Goal: Navigation & Orientation: Find specific page/section

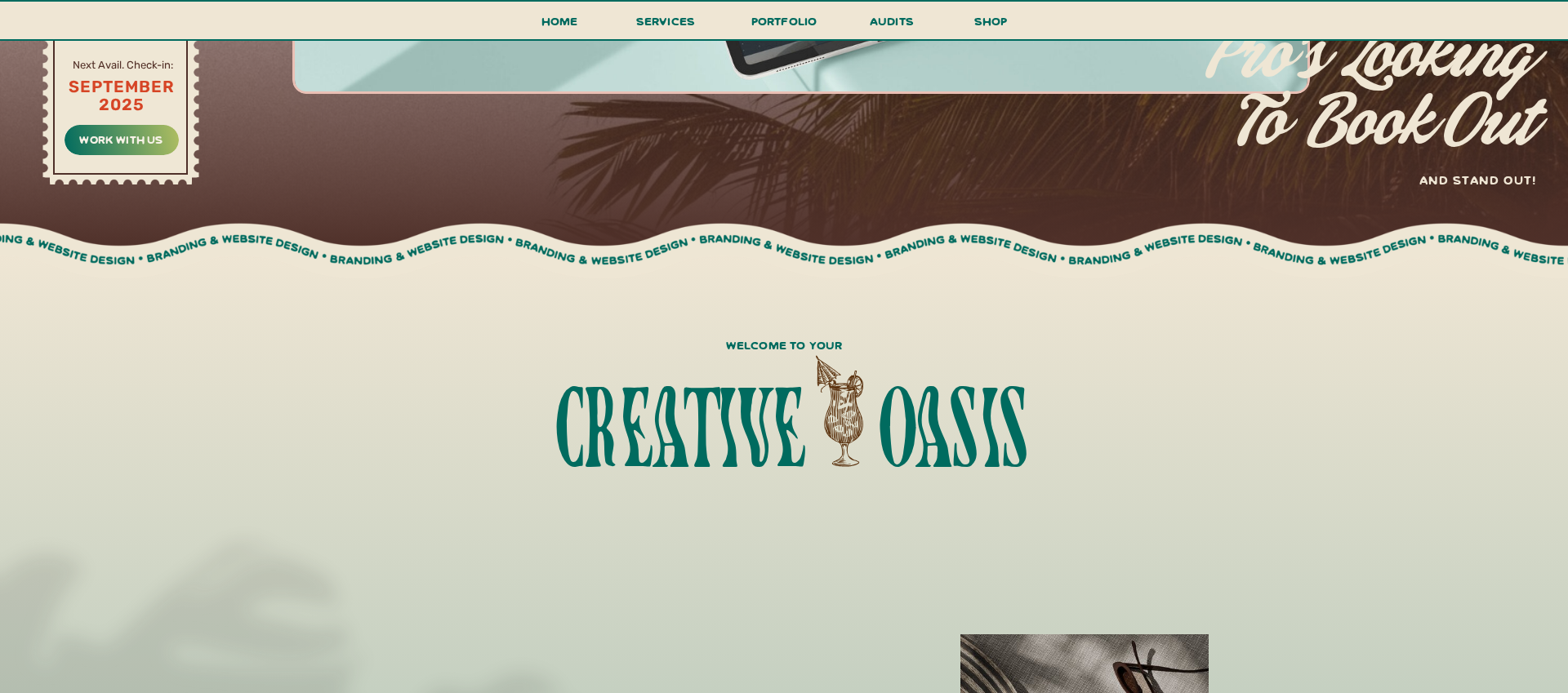
scroll to position [626, 0]
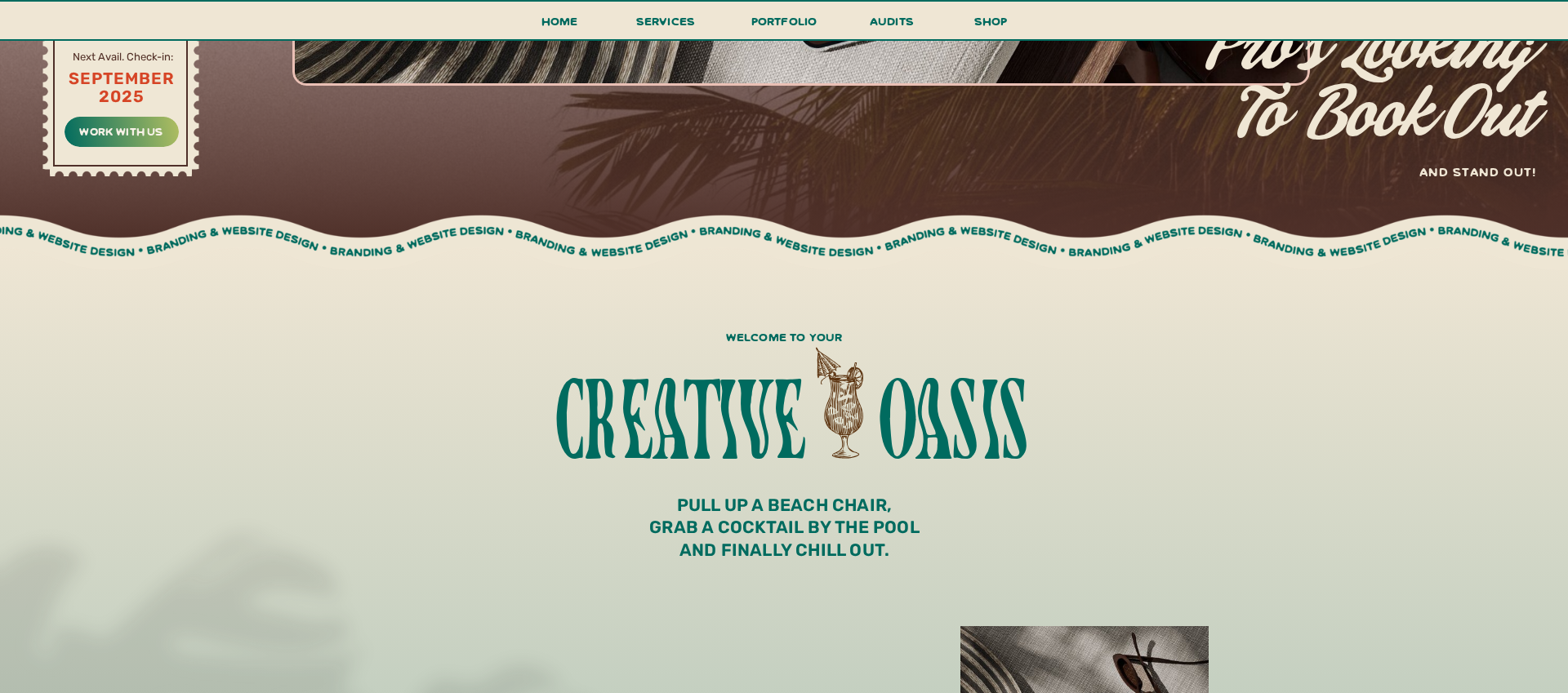
drag, startPoint x: 847, startPoint y: 248, endPoint x: 1088, endPoint y: 262, distance: 241.4
click at [1088, 262] on div at bounding box center [785, 243] width 2028 height 75
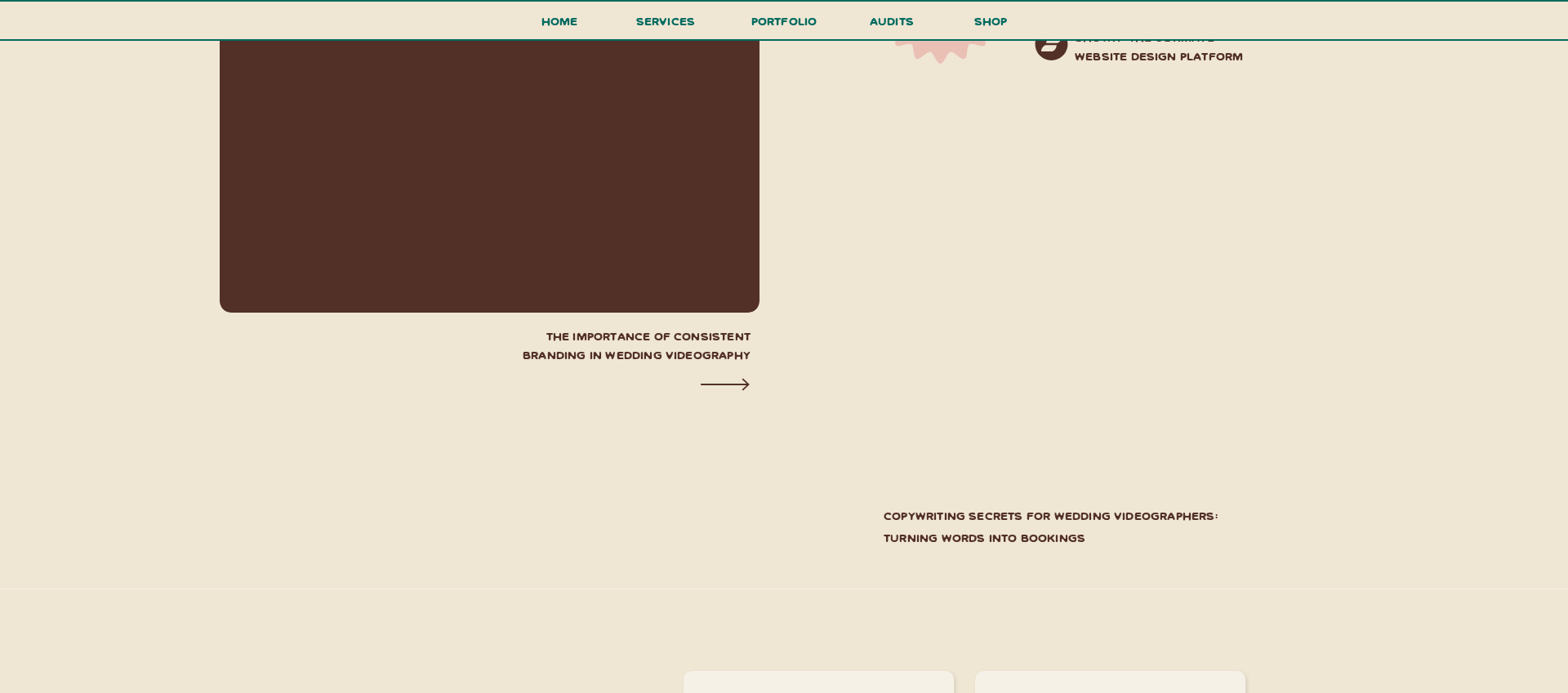
scroll to position [5726, 0]
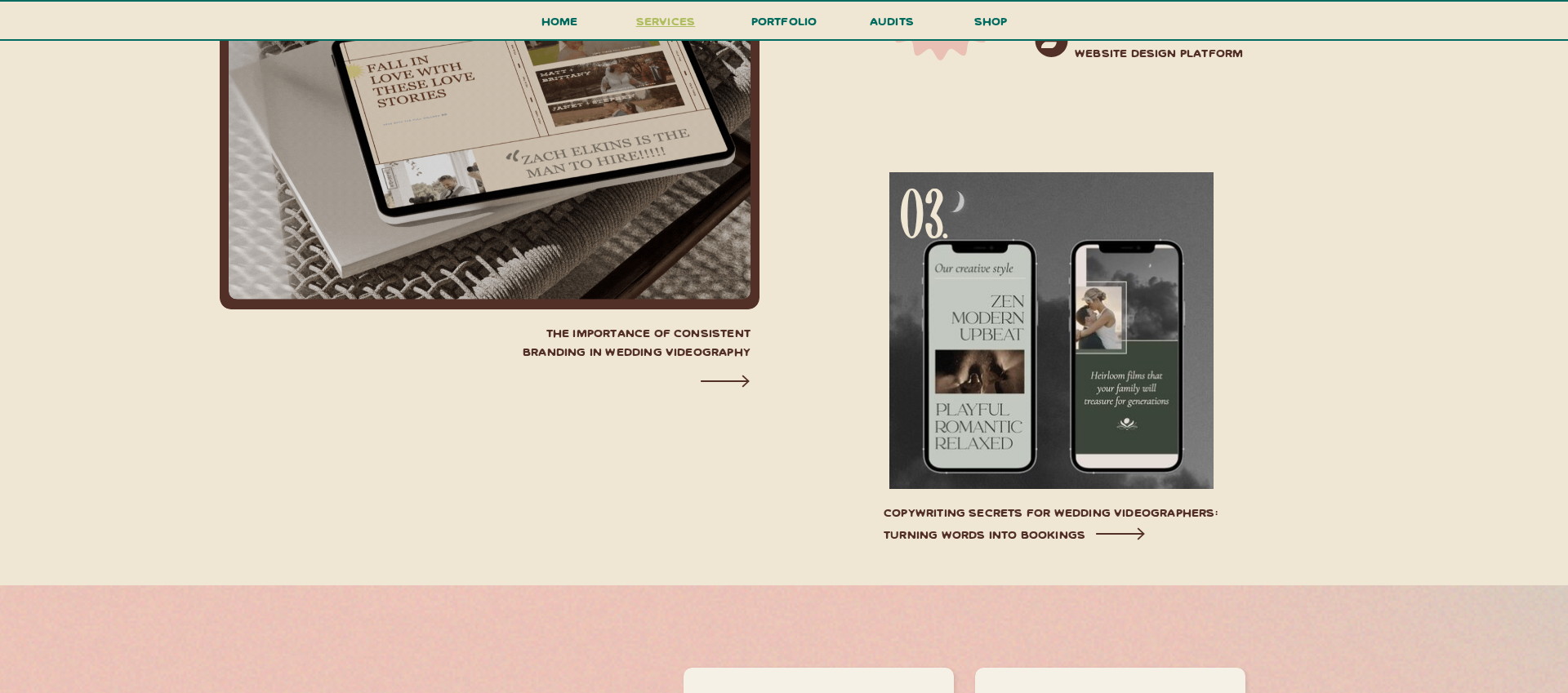
click at [682, 23] on span "services" at bounding box center [666, 21] width 60 height 16
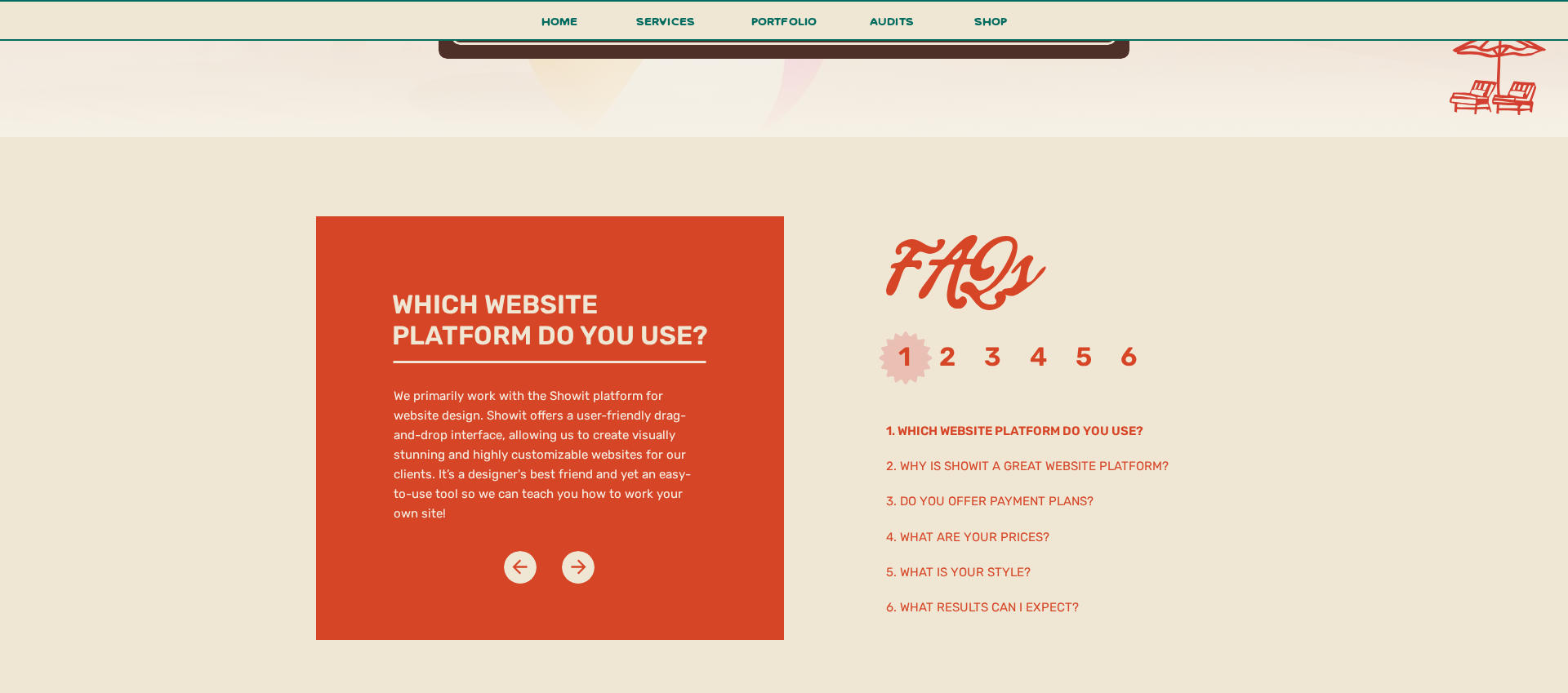
scroll to position [8351, 0]
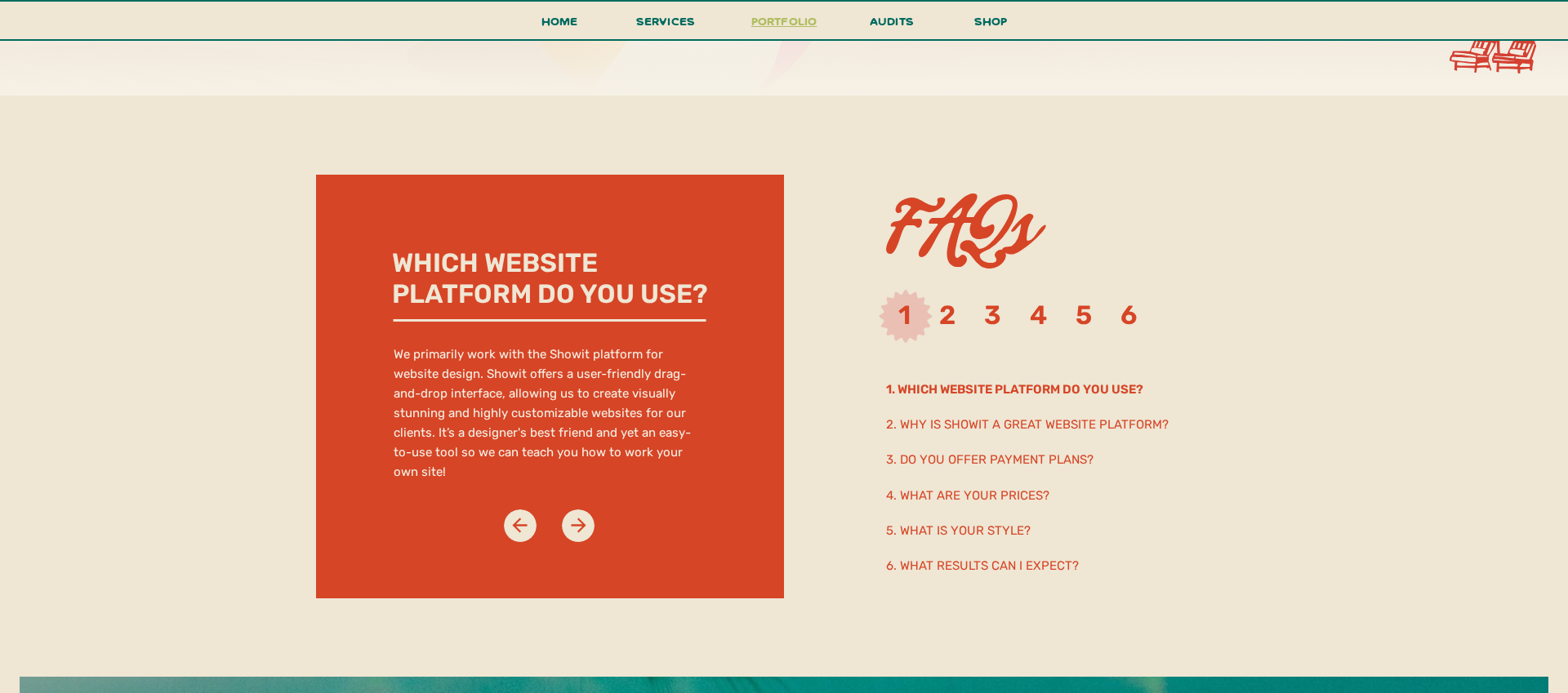
click at [786, 28] on h3 "portfolio" at bounding box center [784, 26] width 77 height 31
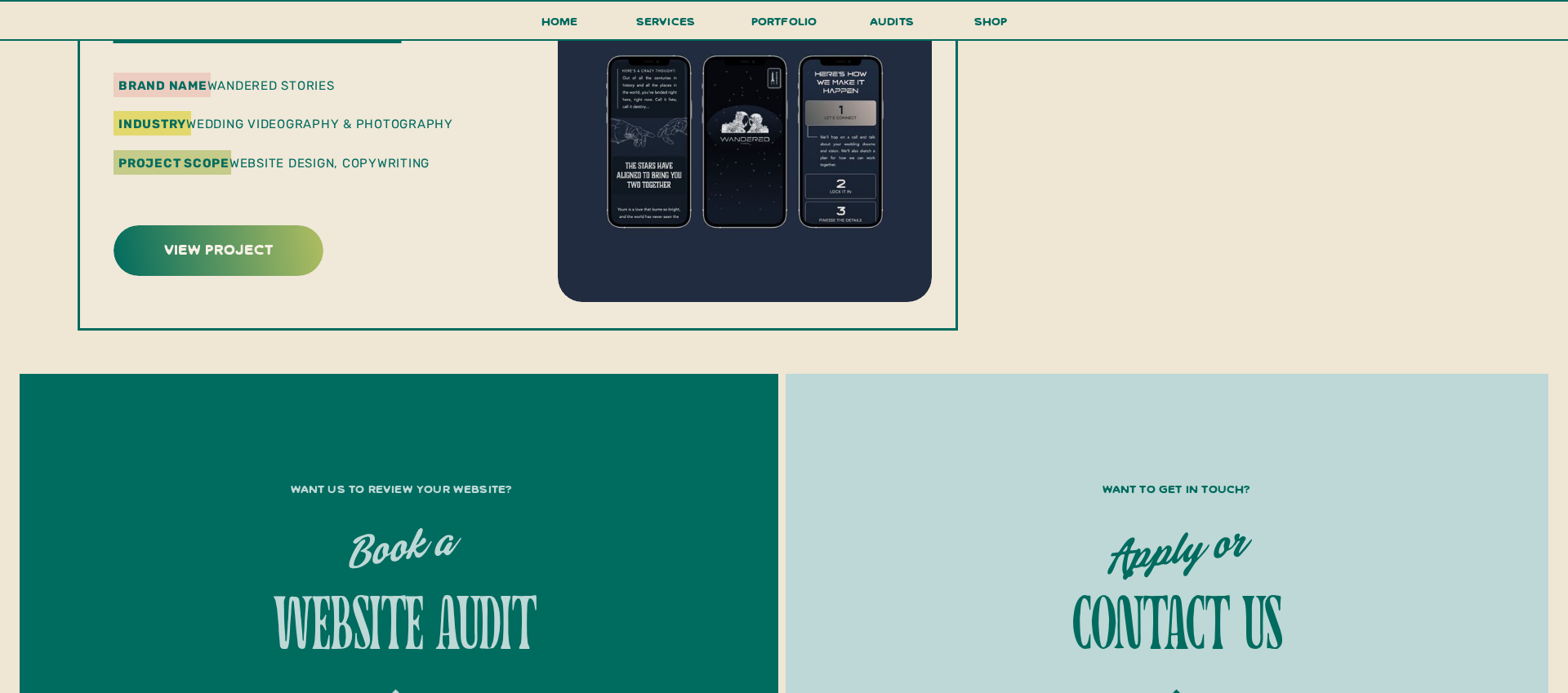
scroll to position [3528, 0]
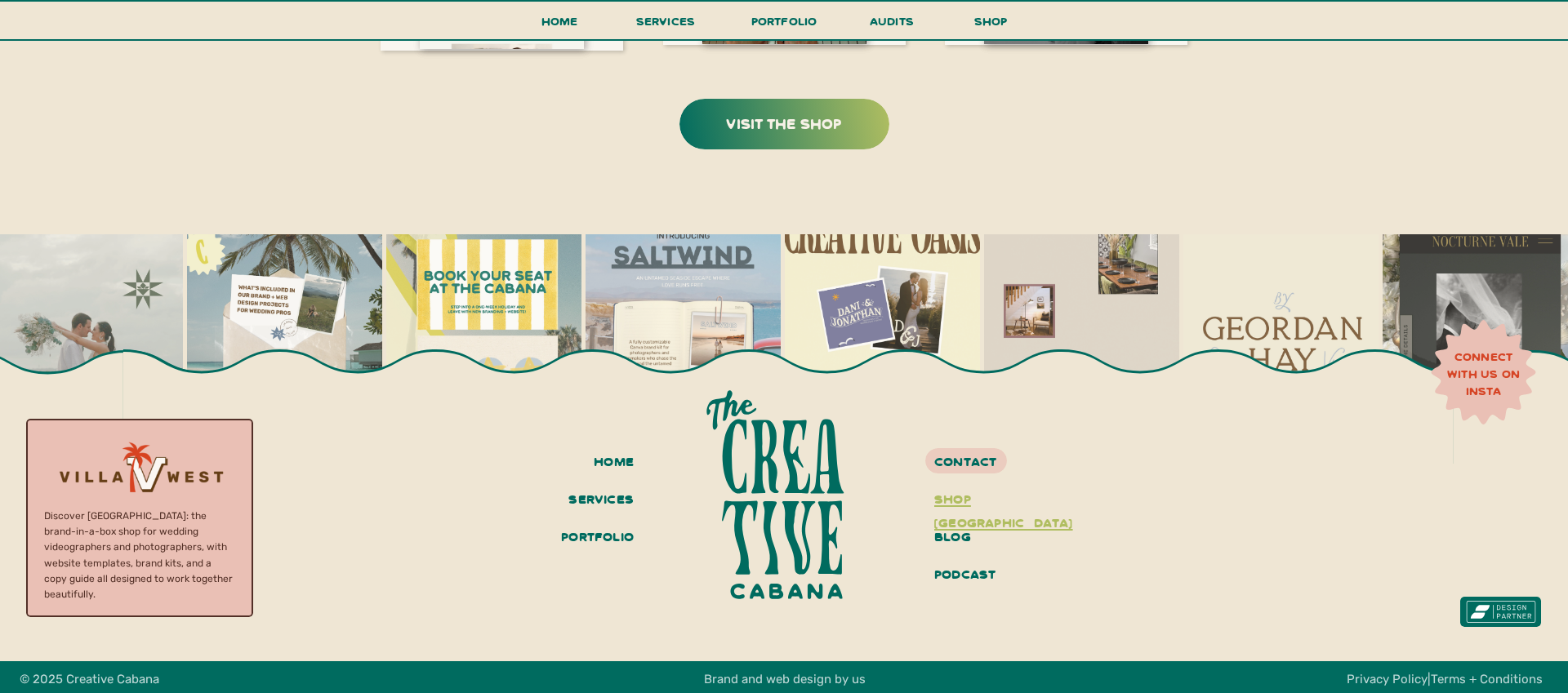
click at [960, 500] on h3 "shop [GEOGRAPHIC_DATA]" at bounding box center [995, 500] width 122 height 28
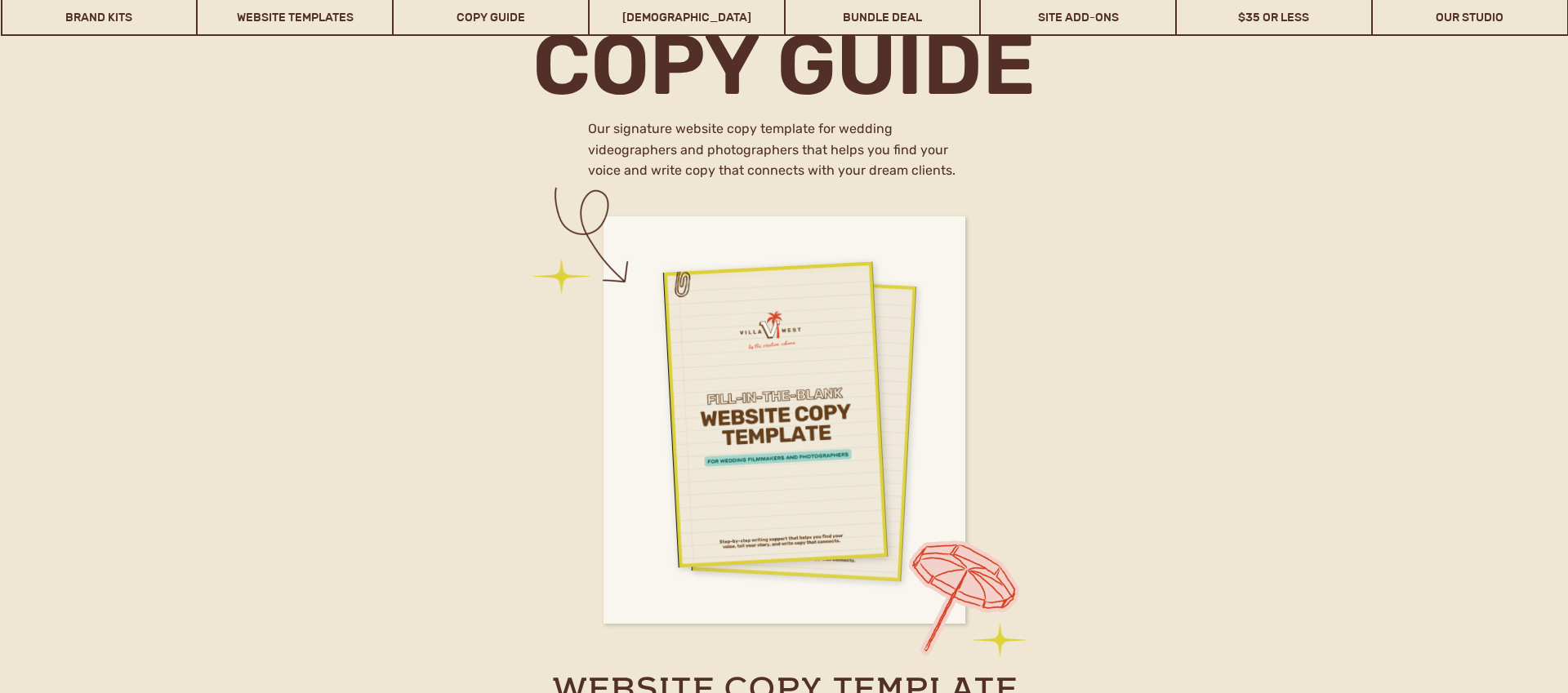
scroll to position [6710, 0]
